Goal: Task Accomplishment & Management: Manage account settings

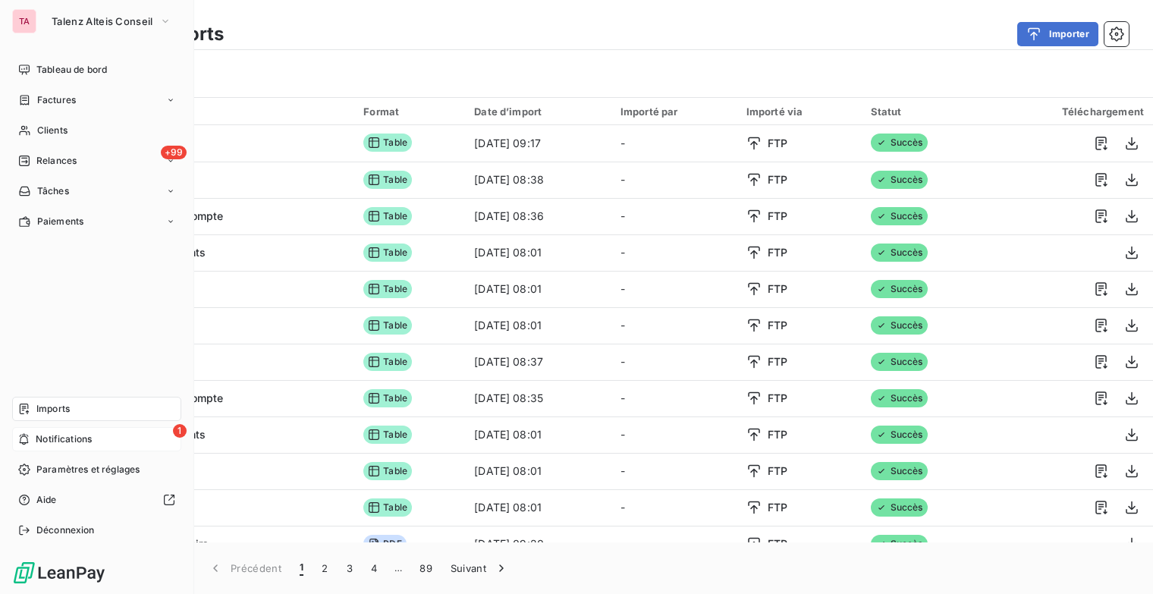
click at [36, 438] on span "Notifications" at bounding box center [64, 439] width 56 height 14
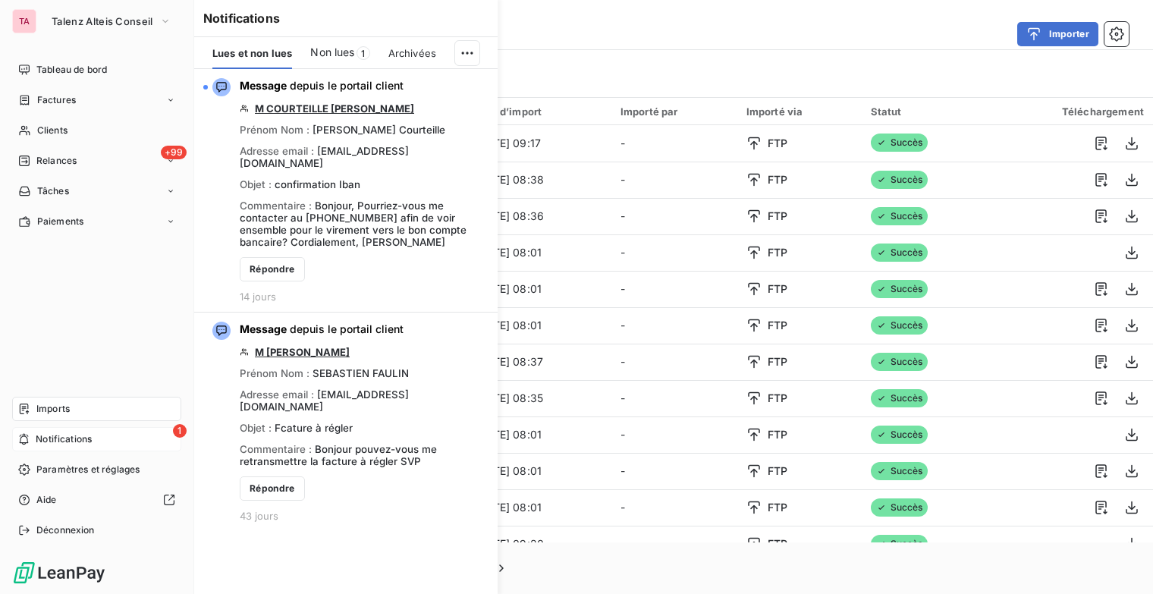
click at [67, 428] on div "1 Notifications" at bounding box center [96, 439] width 169 height 24
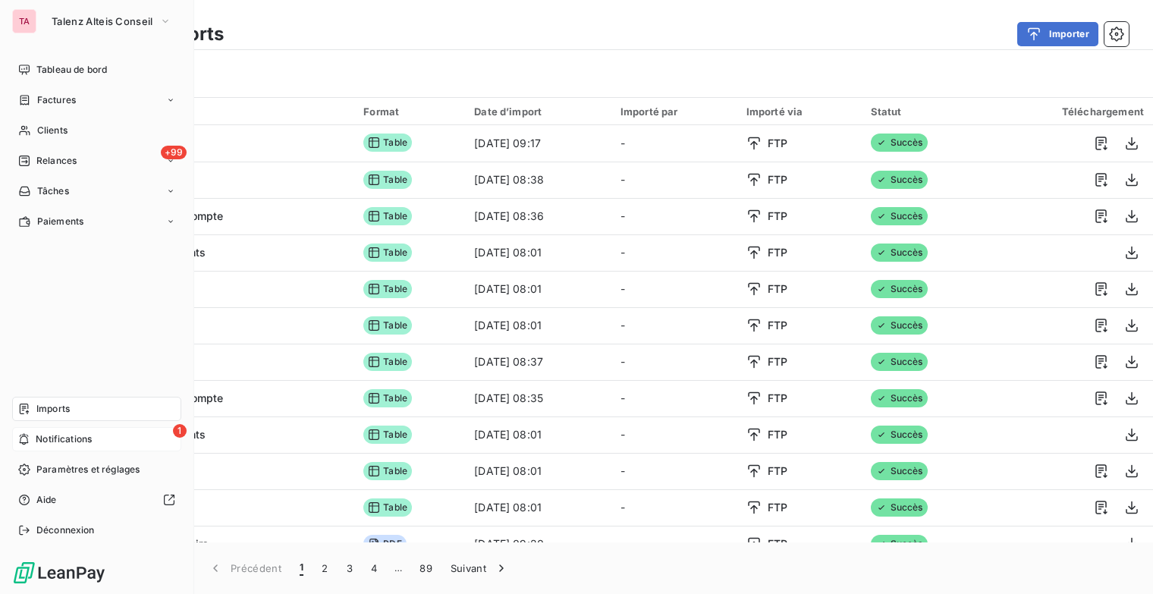
click at [68, 438] on span "Notifications" at bounding box center [64, 439] width 56 height 14
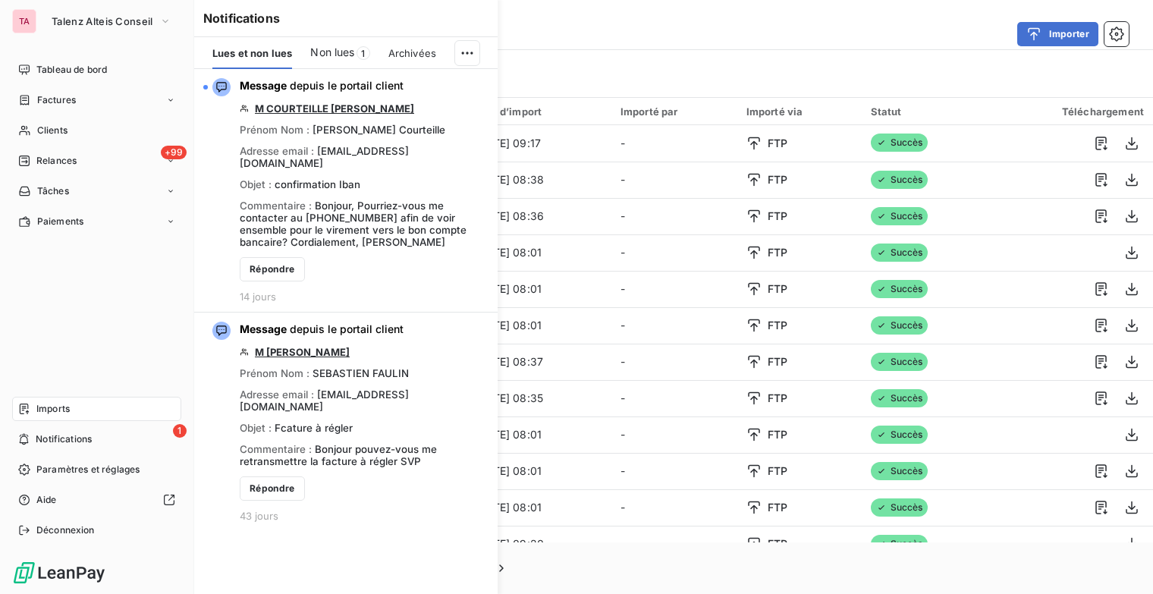
click at [55, 409] on span "Imports" at bounding box center [52, 409] width 33 height 14
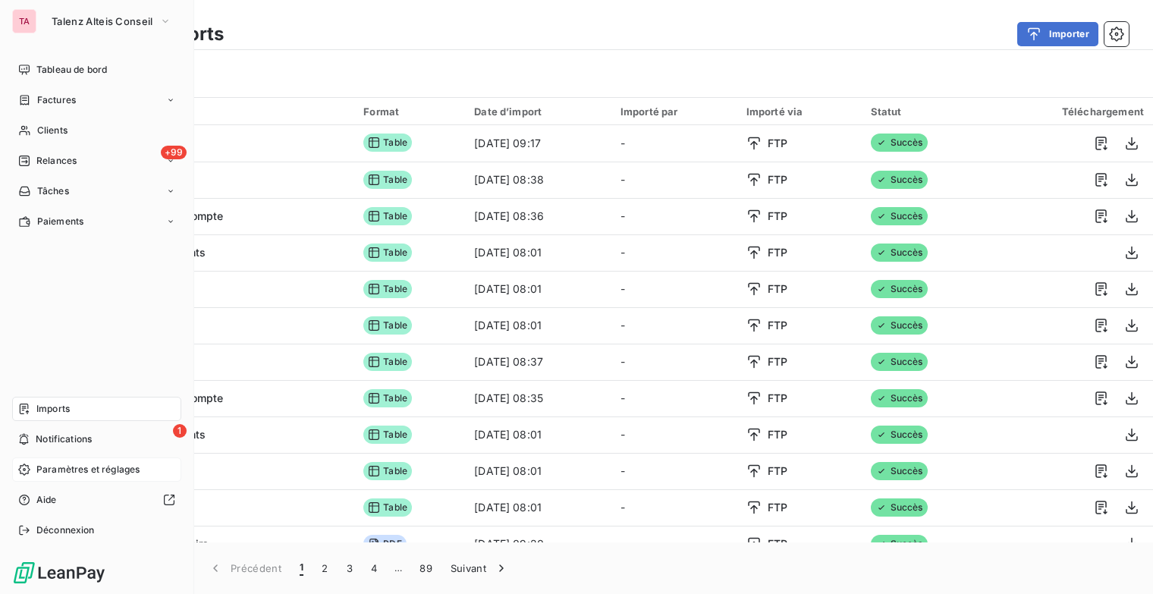
click at [83, 468] on span "Paramètres et réglages" at bounding box center [87, 470] width 103 height 14
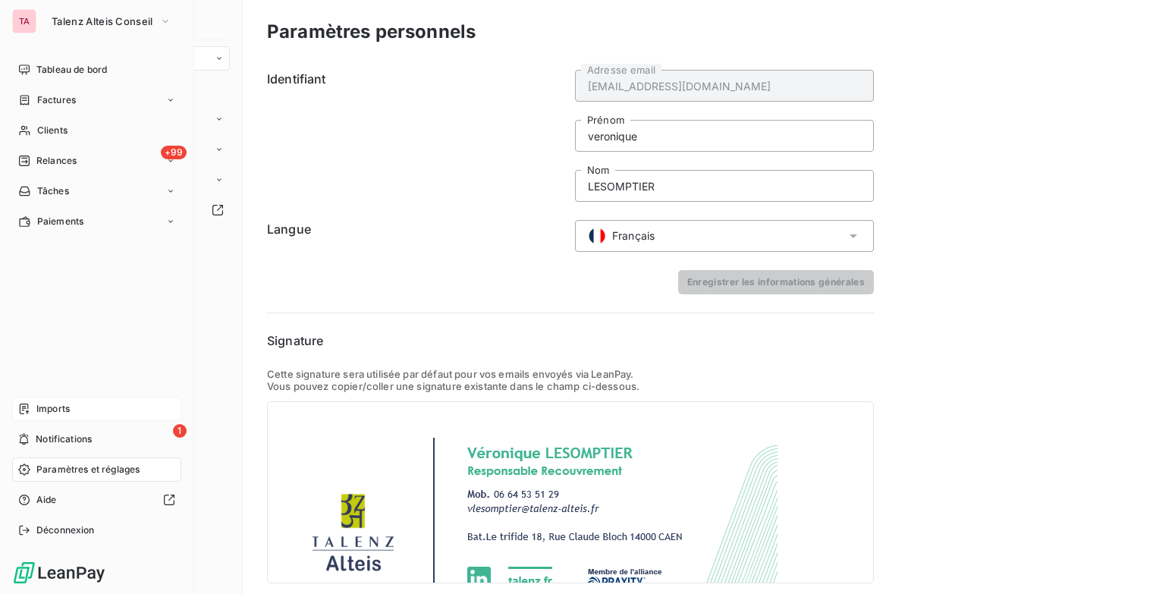
click at [53, 409] on span "Imports" at bounding box center [52, 409] width 33 height 14
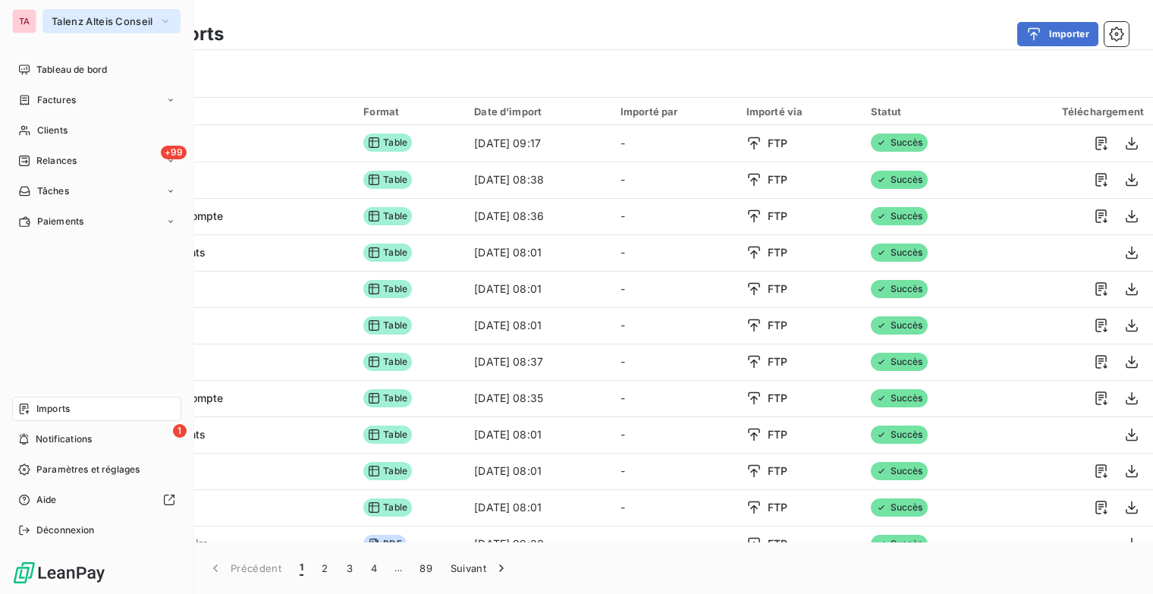
click at [164, 30] on button "Talenz Alteis Conseil" at bounding box center [111, 21] width 138 height 24
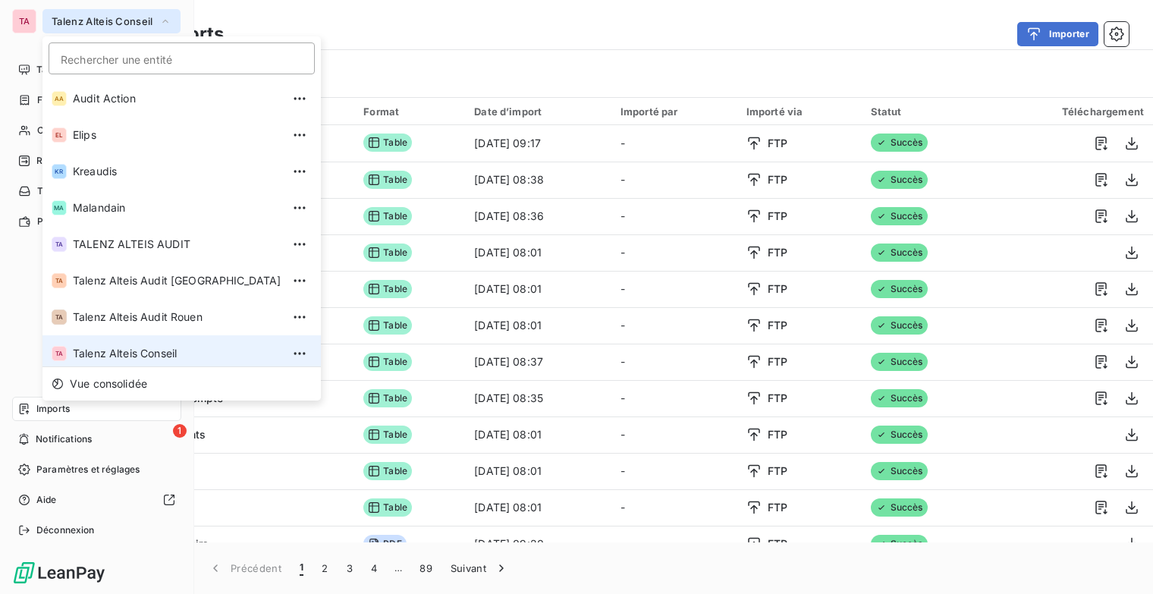
scroll to position [5, 0]
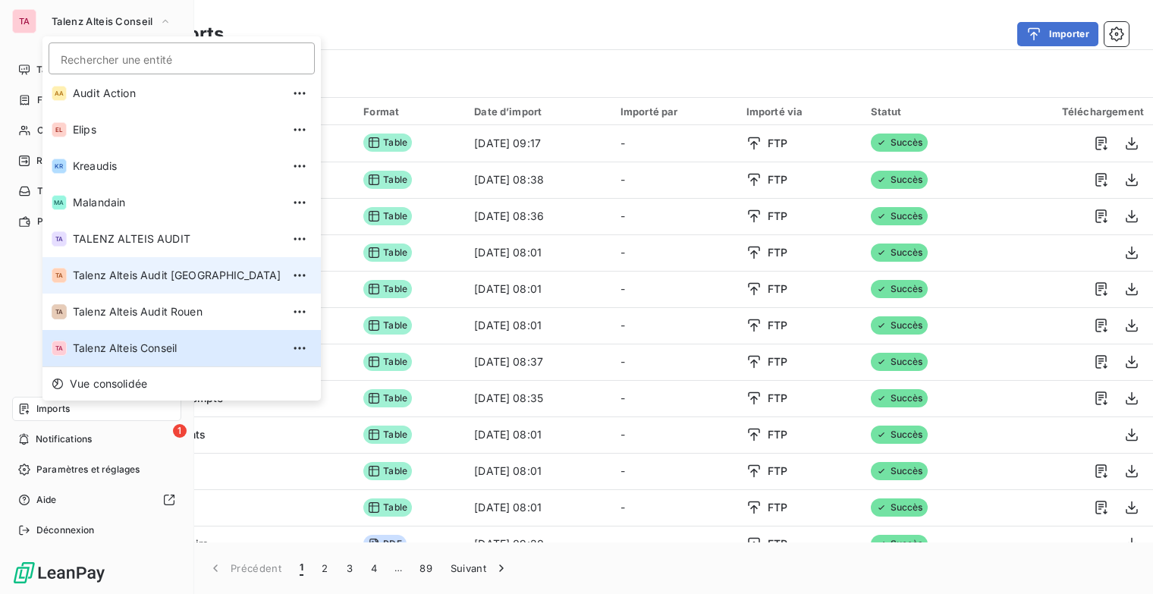
click at [154, 269] on span "Talenz Alteis Audit [GEOGRAPHIC_DATA]" at bounding box center [177, 275] width 209 height 15
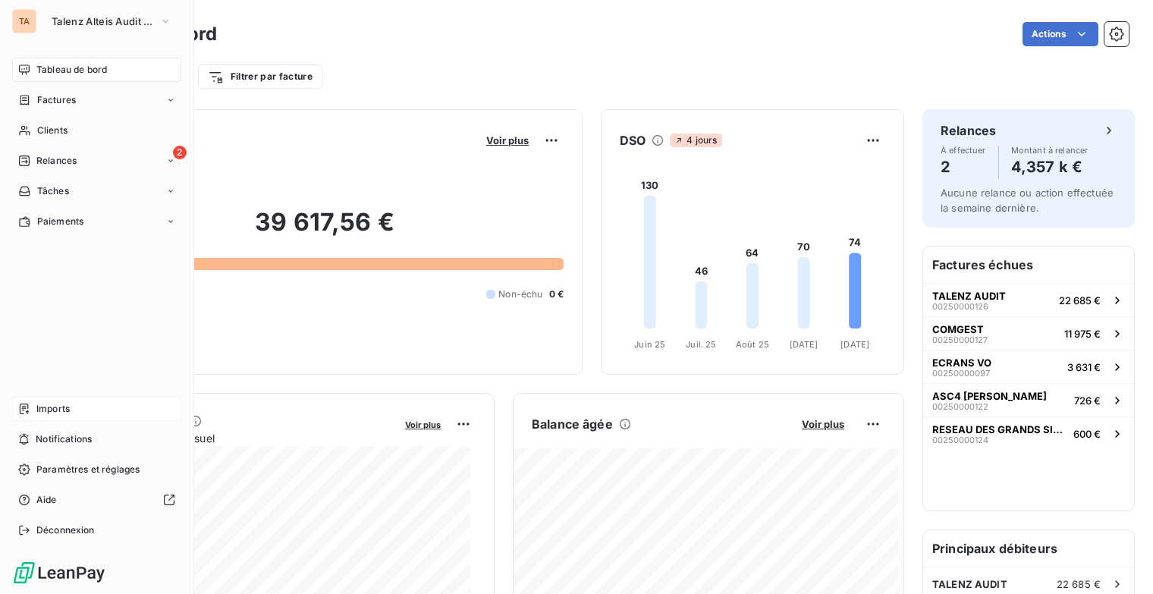
click at [63, 409] on span "Imports" at bounding box center [52, 409] width 33 height 14
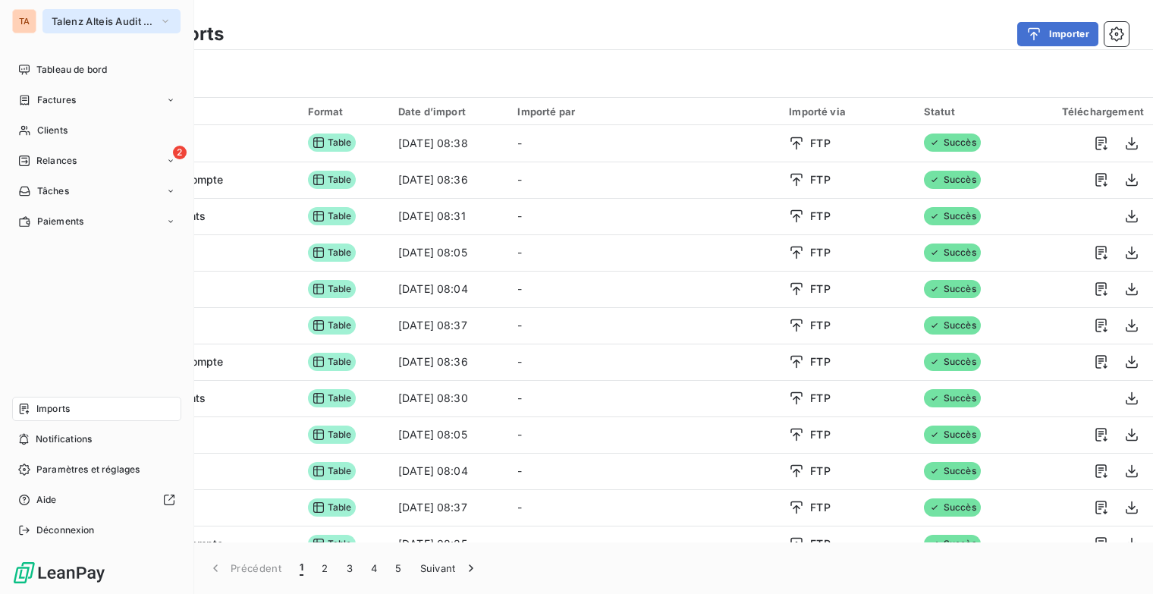
click at [158, 24] on button "Talenz Alteis Audit [GEOGRAPHIC_DATA]" at bounding box center [111, 21] width 138 height 24
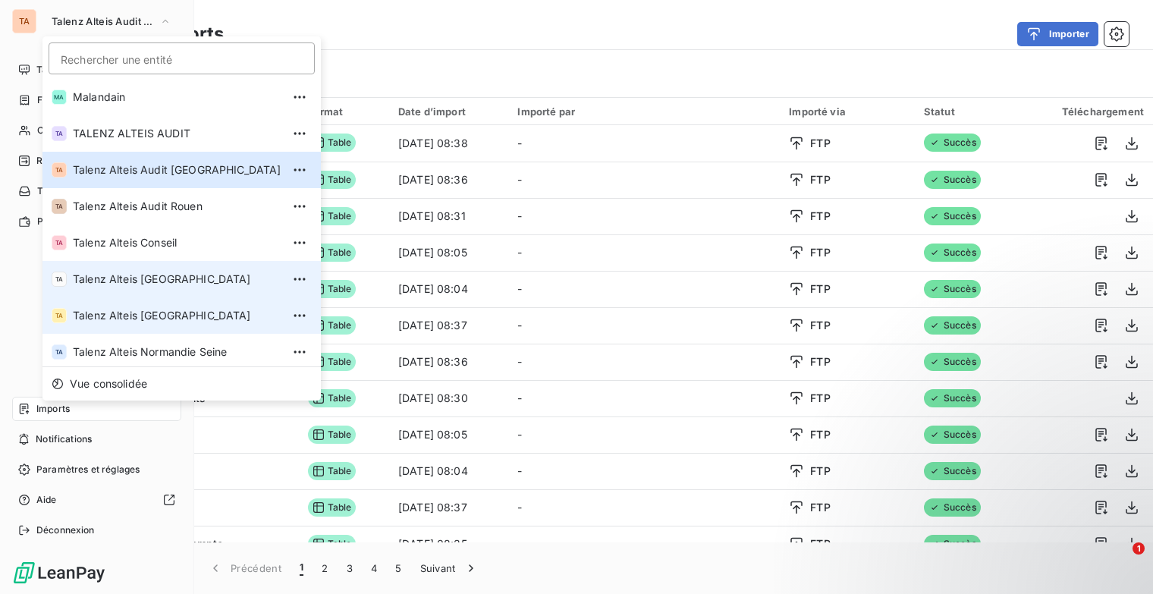
scroll to position [114, 0]
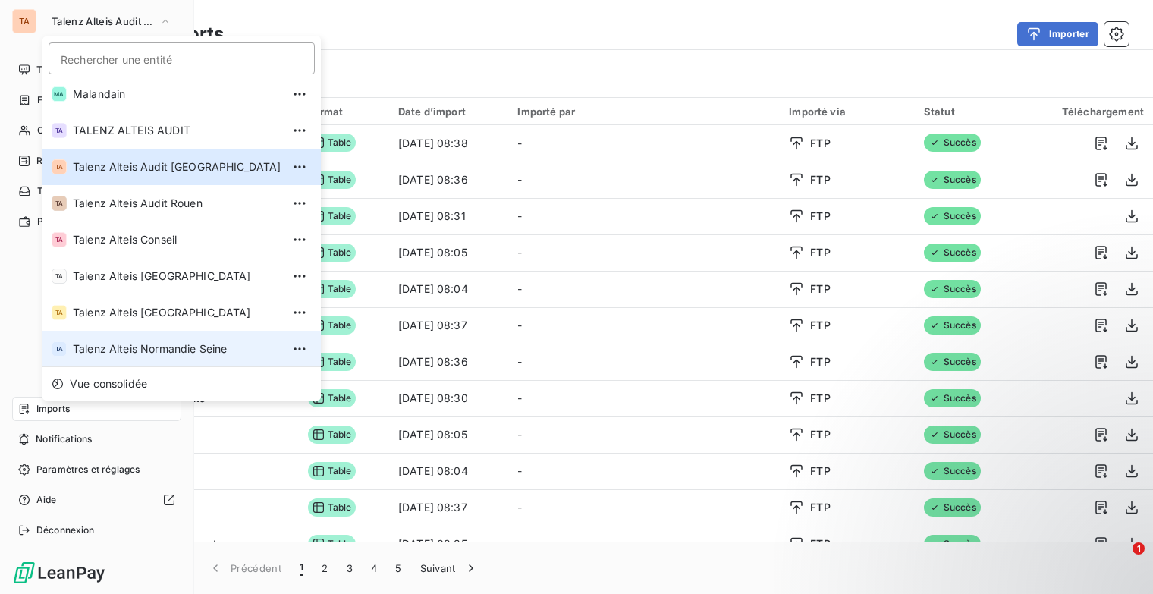
click at [155, 354] on span "Talenz Alteis Normandie Seine" at bounding box center [177, 348] width 209 height 15
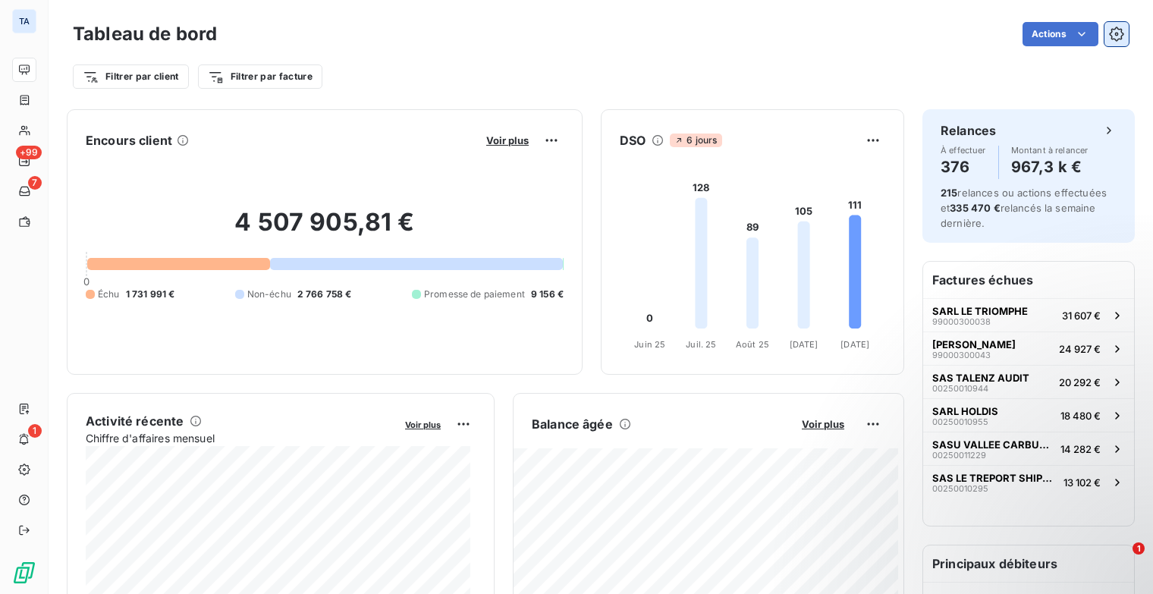
click at [1105, 24] on button "button" at bounding box center [1116, 34] width 24 height 24
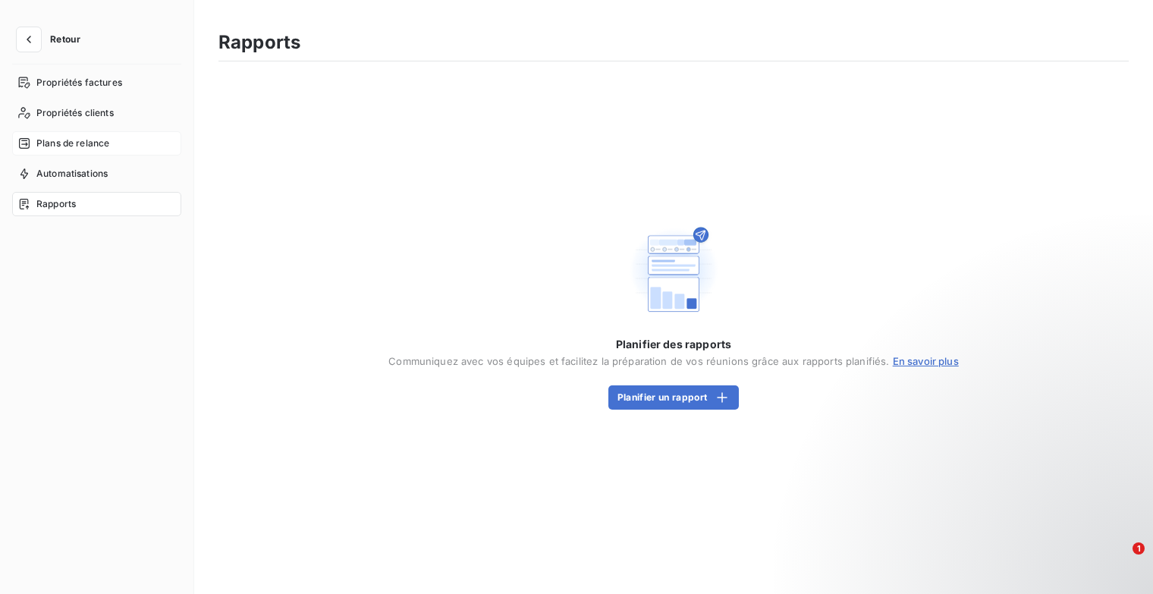
click at [70, 146] on span "Plans de relance" at bounding box center [72, 144] width 73 height 14
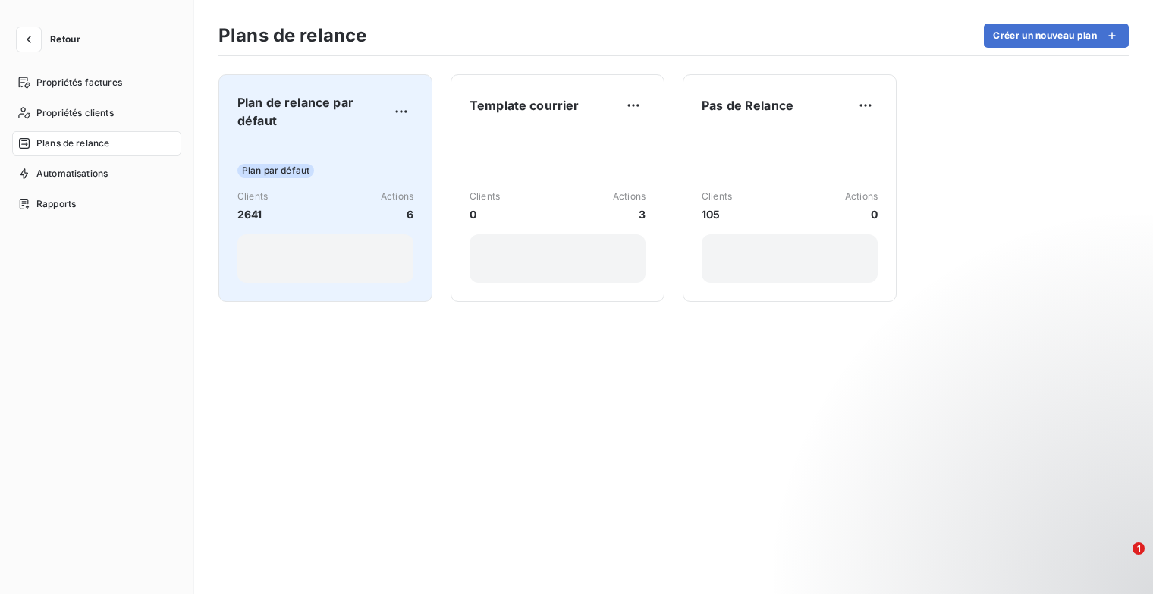
click at [309, 130] on div "Plan de relance par défaut Plan par défaut Clients 2641 Actions 6" at bounding box center [325, 188] width 176 height 190
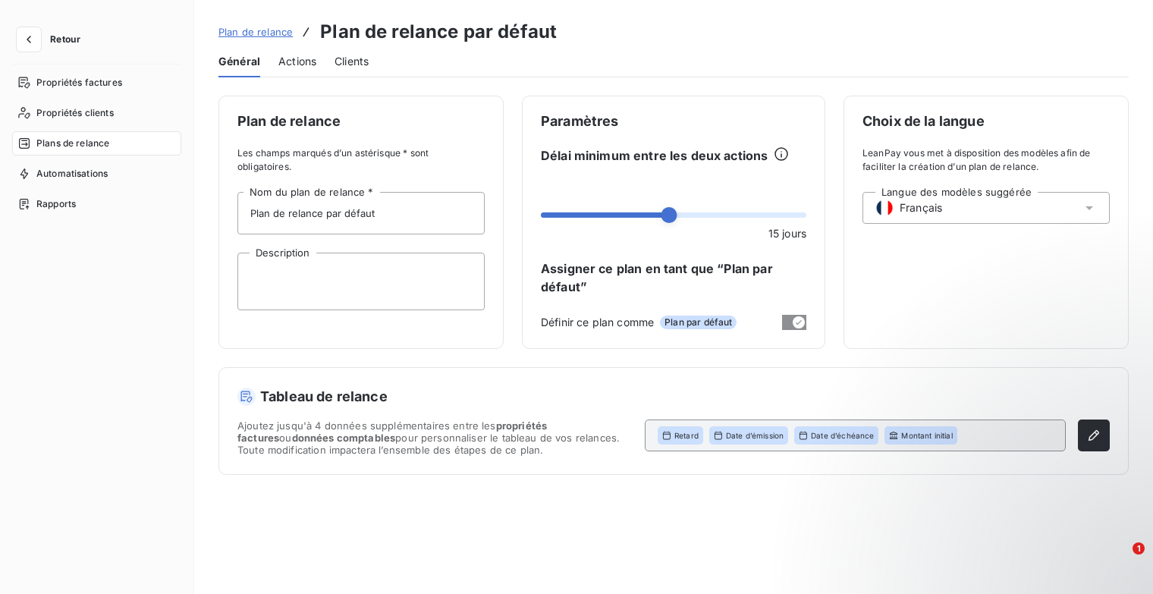
click at [291, 63] on span "Actions" at bounding box center [297, 61] width 38 height 15
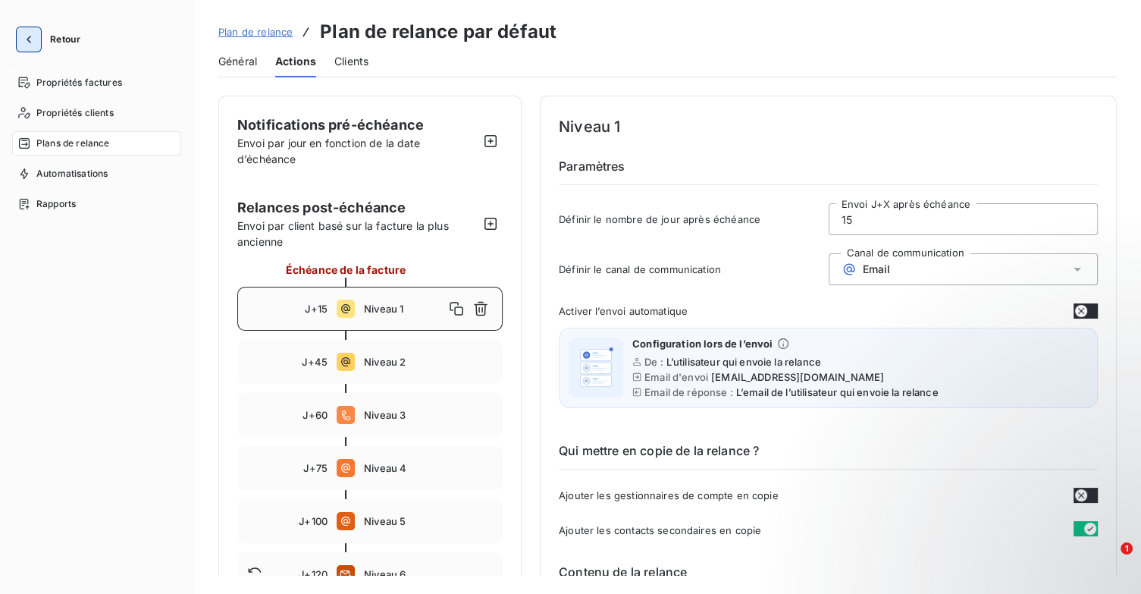
click at [22, 36] on icon "button" at bounding box center [28, 39] width 15 height 15
